Goal: Task Accomplishment & Management: Use online tool/utility

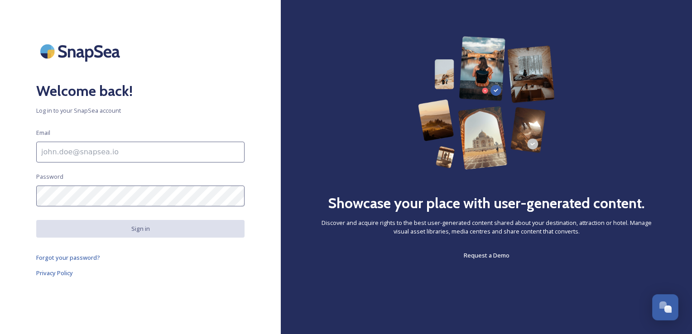
click at [217, 161] on input at bounding box center [140, 152] width 208 height 21
type input "L"
type input "[EMAIL_ADDRESS][DOMAIN_NAME]"
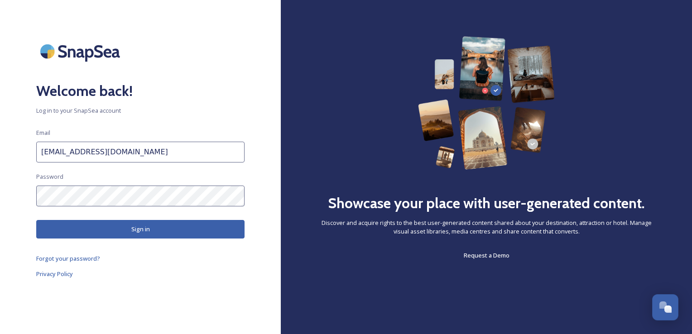
click at [150, 225] on button "Sign in" at bounding box center [140, 229] width 208 height 19
click at [144, 224] on button "Sign in" at bounding box center [140, 229] width 208 height 19
click at [145, 232] on button "Sign in" at bounding box center [140, 229] width 208 height 19
click at [124, 232] on button "Sign in" at bounding box center [140, 229] width 208 height 19
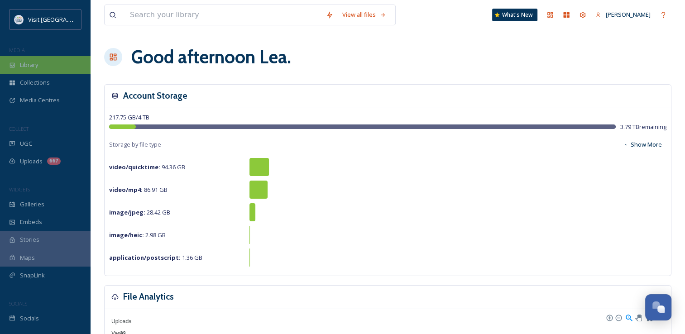
click at [45, 60] on div "Library" at bounding box center [45, 65] width 91 height 18
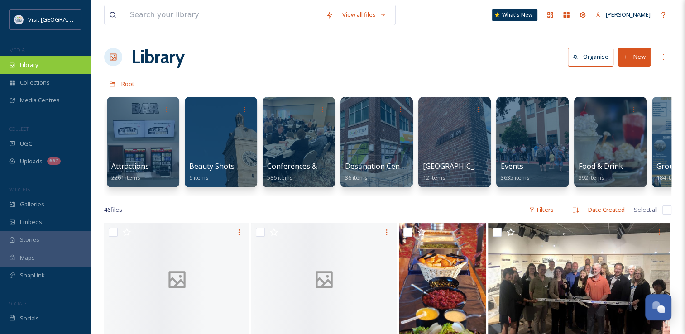
click at [54, 62] on div "Library" at bounding box center [45, 65] width 91 height 18
